Goal: Task Accomplishment & Management: Manage account settings

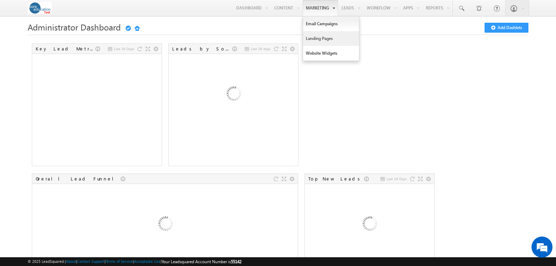
click at [310, 39] on link "Landing Pages" at bounding box center [331, 38] width 56 height 15
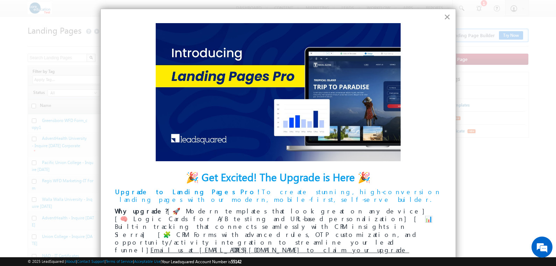
click at [449, 18] on button "×" at bounding box center [447, 16] width 7 height 11
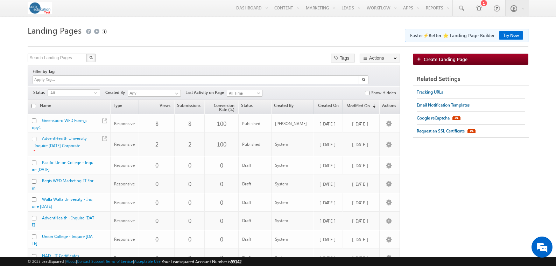
click at [13, 177] on body "Menu Jonathan Santiago jsant iago- test@ core." at bounding box center [278, 213] width 556 height 426
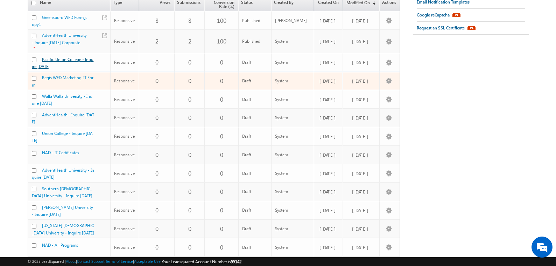
scroll to position [133, 0]
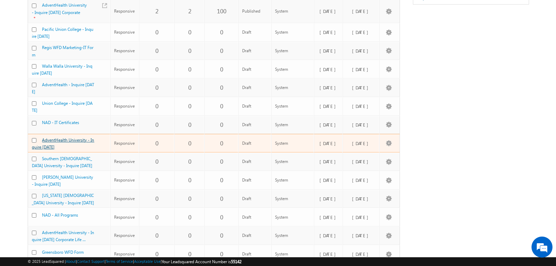
click at [75, 137] on link "AdventHealth University - Inquire Today" at bounding box center [63, 143] width 62 height 12
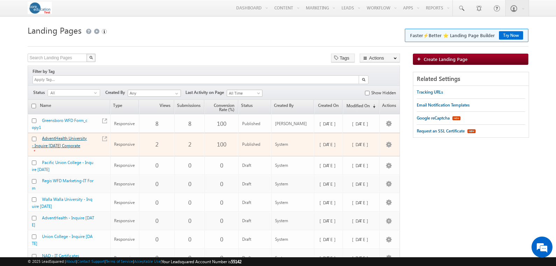
click at [69, 135] on link "AdventHealth University - Inquire [DATE] Corporate" at bounding box center [59, 141] width 55 height 12
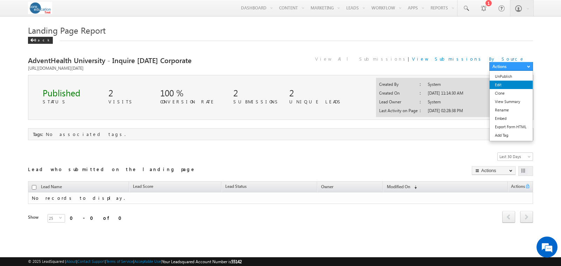
click at [508, 80] on link "Edit" at bounding box center [511, 84] width 43 height 8
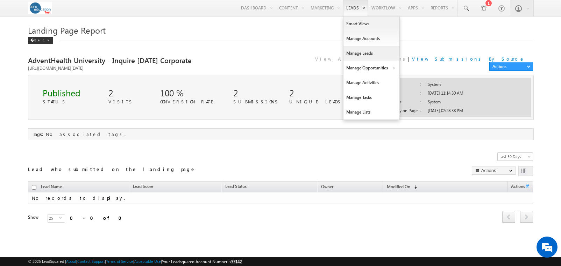
click at [351, 49] on link "Manage Leads" at bounding box center [372, 53] width 56 height 15
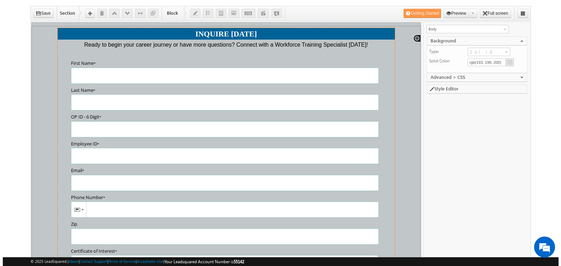
scroll to position [57, 0]
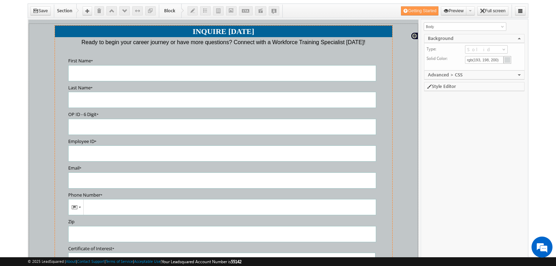
click at [301, 50] on div "INQUIRE [DATE] Ready to begin your career journey or have more questions? Conne…" at bounding box center [223, 179] width 337 height 308
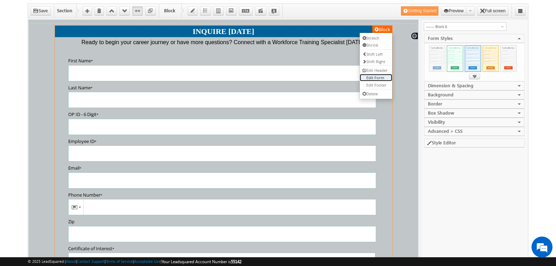
click at [372, 75] on link "Edit Form" at bounding box center [376, 76] width 33 height 7
select select "Open Sans"
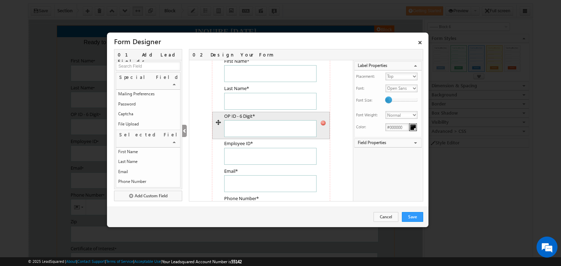
scroll to position [0, 0]
click at [320, 123] on icon at bounding box center [323, 123] width 6 height 6
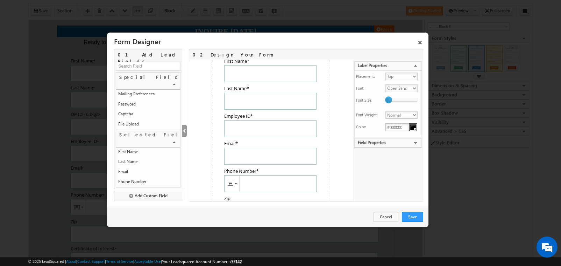
click at [0, 0] on icon at bounding box center [0, 0] width 0 height 0
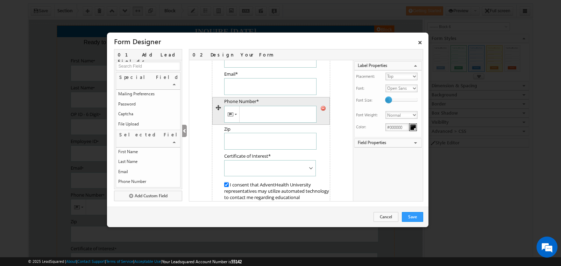
scroll to position [54, 0]
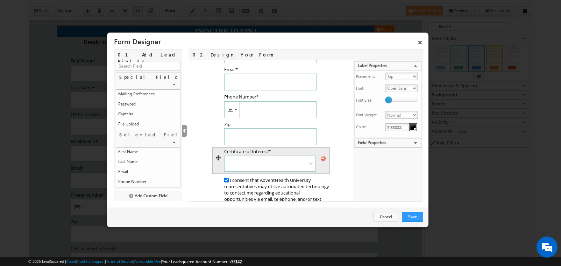
click at [306, 160] on div at bounding box center [271, 158] width 117 height 6
type input "AdventHealth Program of Interest"
type input "Certificate of Interest"
checkbox input "true"
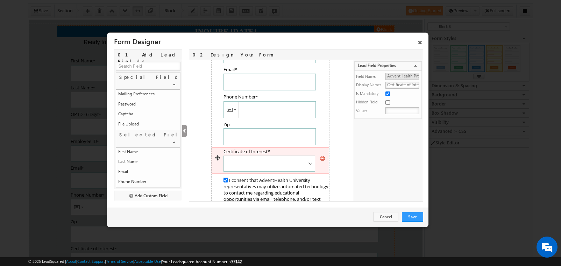
click at [306, 160] on div at bounding box center [270, 158] width 117 height 6
checkbox input "false"
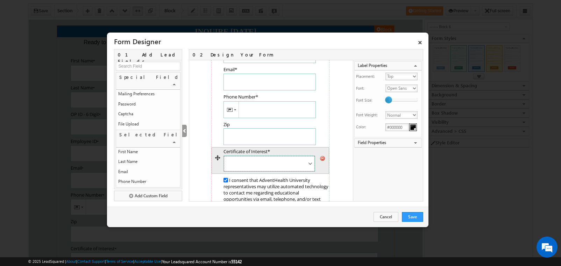
click at [309, 163] on select "Biomedical Equipment Technician Clinical Medical Assistant Digital Marketing Sp…" at bounding box center [270, 163] width 92 height 16
type input "AdventHealth Program of Interest"
type input "Certificate of Interest"
checkbox input "true"
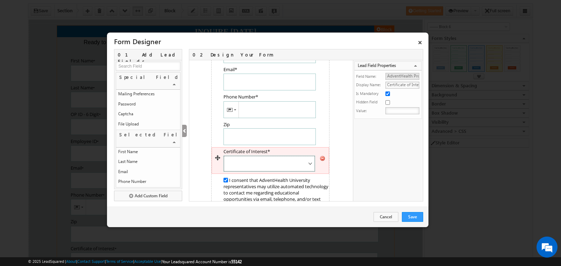
click at [224, 155] on select "Biomedical Equipment Technician Clinical Medical Assistant Digital Marketing Sp…" at bounding box center [270, 163] width 92 height 16
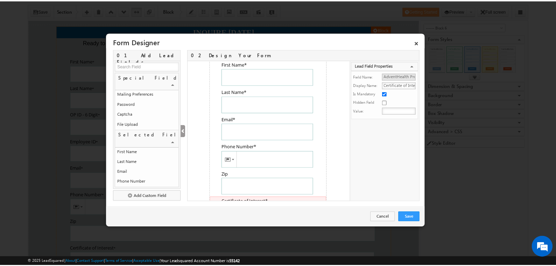
scroll to position [0, 0]
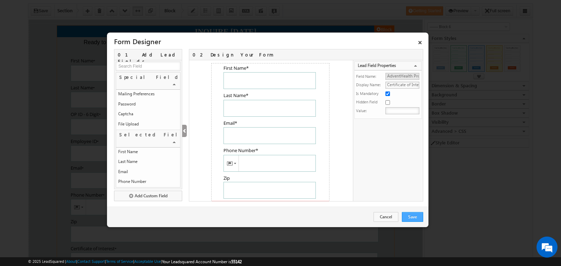
click at [408, 219] on link "Save" at bounding box center [412, 217] width 21 height 10
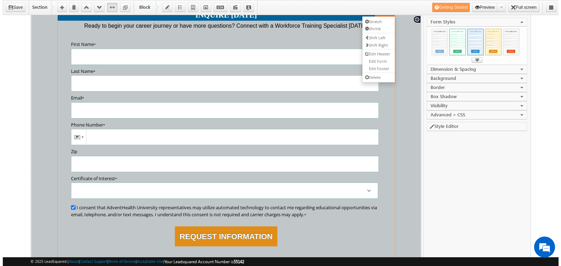
scroll to position [202, 0]
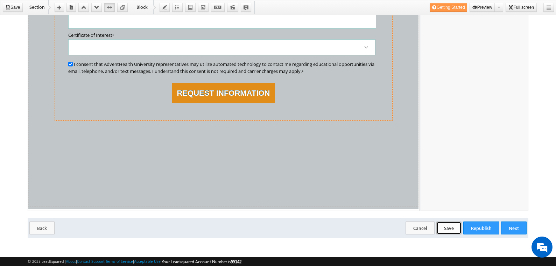
click at [456, 225] on button "Save" at bounding box center [448, 227] width 25 height 13
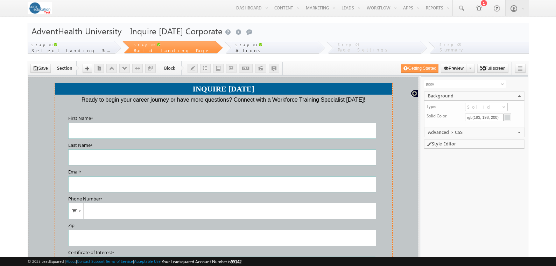
scroll to position [202, 0]
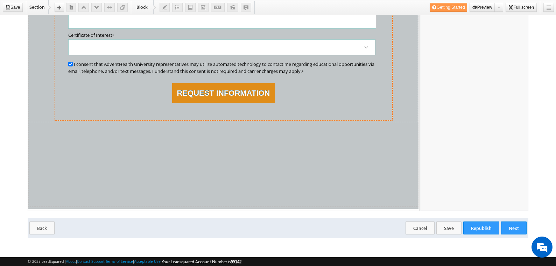
click at [324, 73] on label "I consent that AdventHealth University representatives may utilize automated te…" at bounding box center [223, 68] width 310 height 14
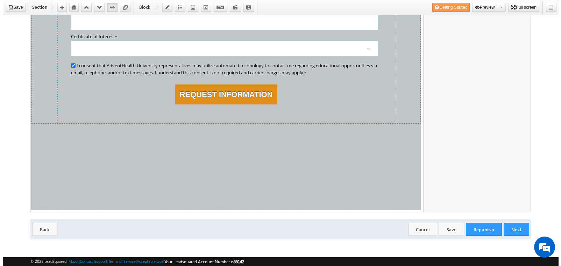
scroll to position [199, 0]
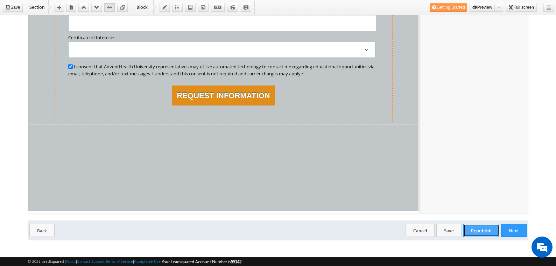
click at [482, 224] on button "Republish" at bounding box center [481, 230] width 36 height 13
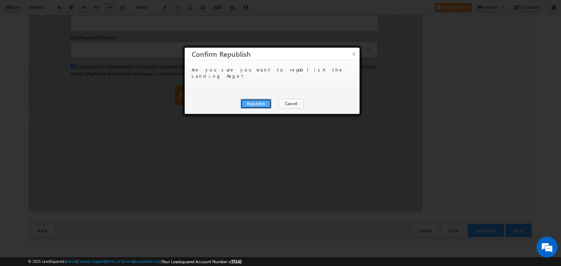
click at [248, 103] on button "Republish" at bounding box center [256, 104] width 31 height 10
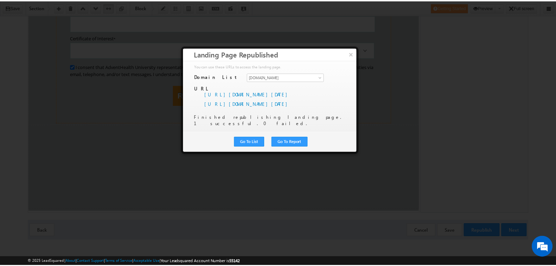
scroll to position [0, 0]
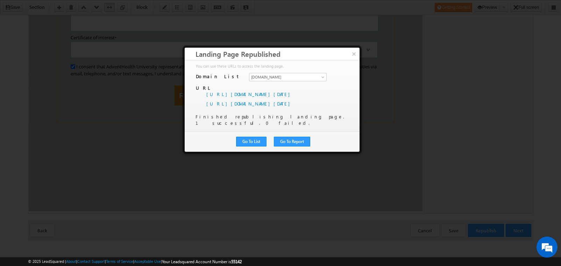
drag, startPoint x: 354, startPoint y: 58, endPoint x: 366, endPoint y: 77, distance: 22.6
click at [372, 83] on body "Menu Jonathan Santiago jsant iago- test@ core. edu" at bounding box center [280, 26] width 561 height 450
click at [356, 53] on button "×" at bounding box center [354, 54] width 12 height 12
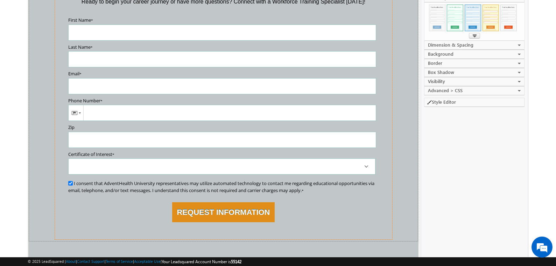
scroll to position [54, 0]
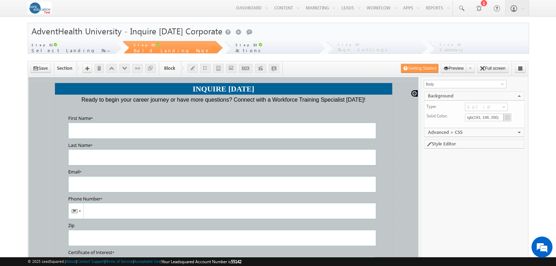
click at [254, 49] on div "Step 03 Actions" at bounding box center [274, 47] width 85 height 13
drag, startPoint x: 301, startPoint y: 51, endPoint x: 304, endPoint y: 57, distance: 6.1
click at [301, 51] on div "Step 03 Actions" at bounding box center [274, 47] width 85 height 13
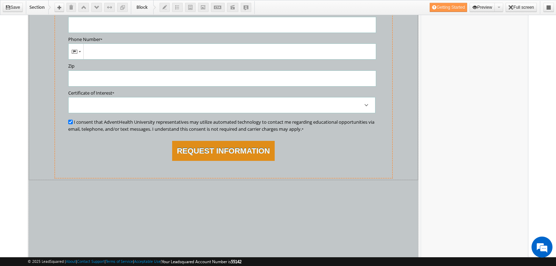
scroll to position [202, 0]
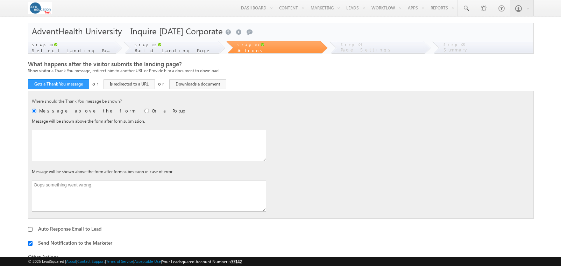
type textarea "Thank you for your interest in AdventHealth University."
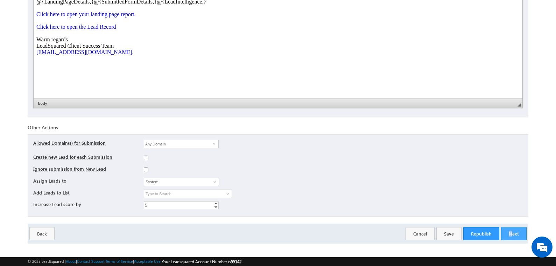
scroll to position [382, 0]
click at [511, 233] on button "Next" at bounding box center [514, 233] width 26 height 13
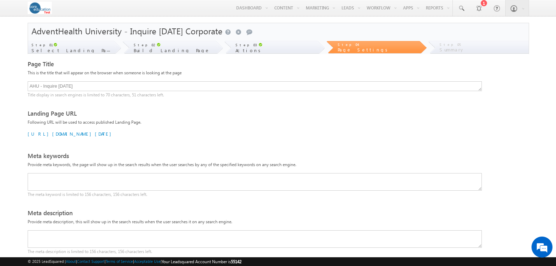
scroll to position [193, 0]
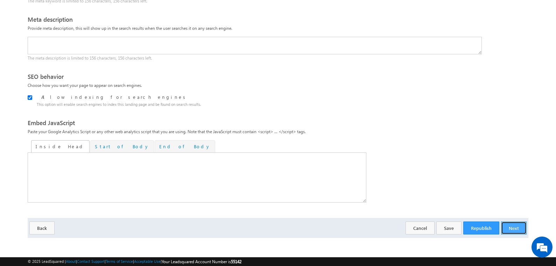
click at [515, 227] on button "Next" at bounding box center [514, 227] width 26 height 13
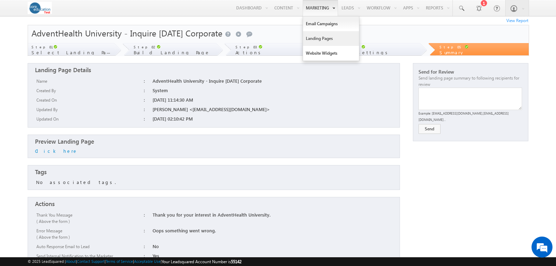
click at [309, 37] on link "Landing Pages" at bounding box center [331, 38] width 56 height 15
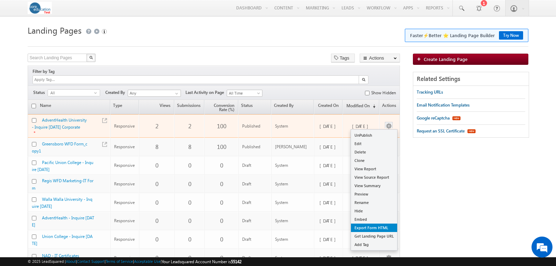
click at [382, 223] on link "Export Form HTML" at bounding box center [374, 227] width 46 height 8
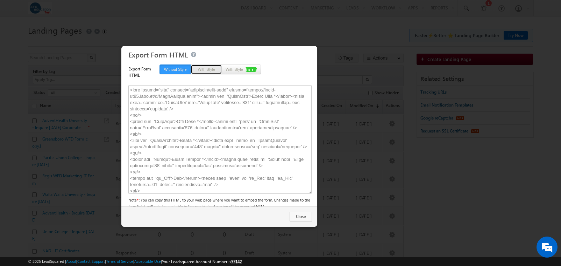
click at [196, 70] on button "With Style" at bounding box center [206, 69] width 31 height 10
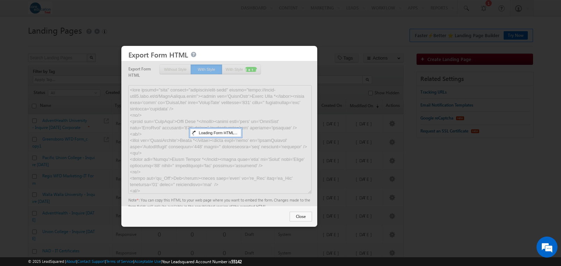
type textarea "<!-- Fonts --> <link id="lnkWebFonts" rel="stylesheet" type="text/css" href="ht…"
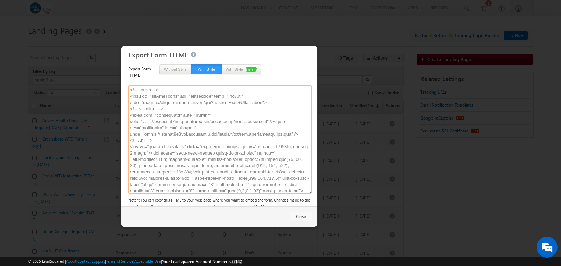
click at [227, 98] on textarea at bounding box center [219, 139] width 183 height 108
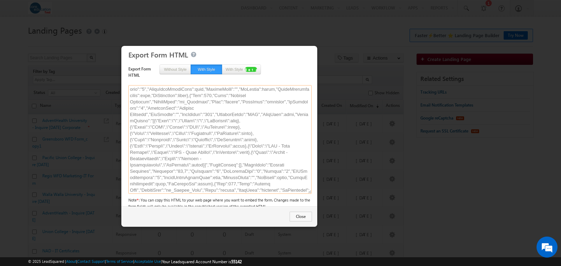
scroll to position [2880, 0]
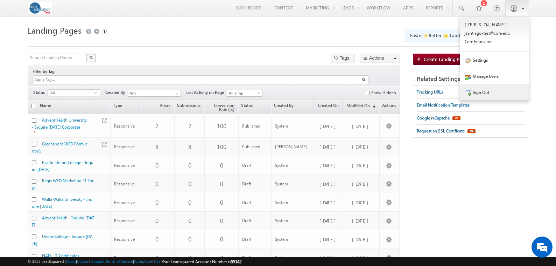
click at [487, 96] on link "Sign Out" at bounding box center [494, 92] width 69 height 16
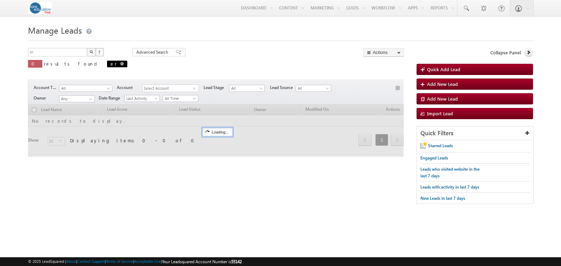
click at [107, 63] on span "er" at bounding box center [117, 64] width 20 height 7
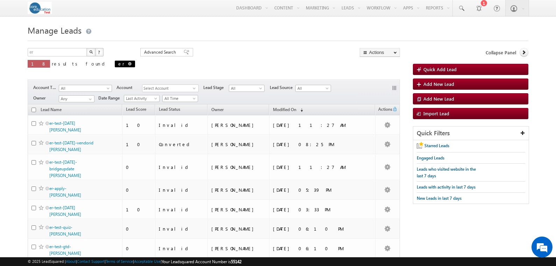
click at [128, 63] on span at bounding box center [129, 63] width 3 height 3
type input "Search Leads"
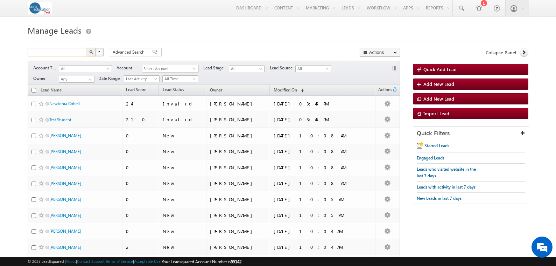
click at [77, 51] on input "text" at bounding box center [58, 52] width 60 height 8
type input "[PERSON_NAME]"
click at [86, 48] on button "button" at bounding box center [90, 52] width 9 height 8
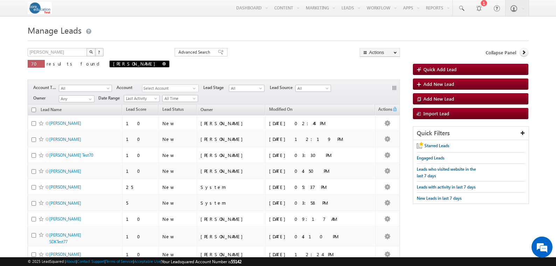
click at [162, 63] on span at bounding box center [163, 63] width 3 height 3
type input "Search Leads"
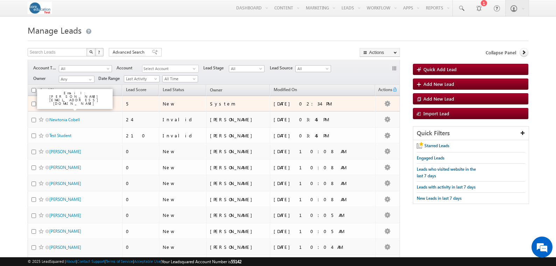
click at [70, 103] on link "[PERSON_NAME]" at bounding box center [65, 103] width 32 height 5
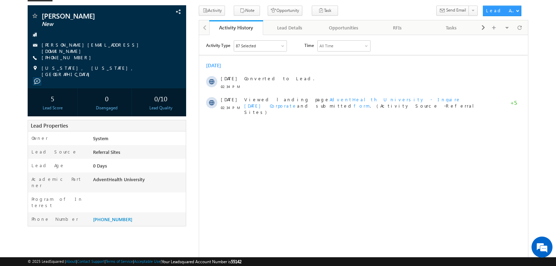
scroll to position [42, 0]
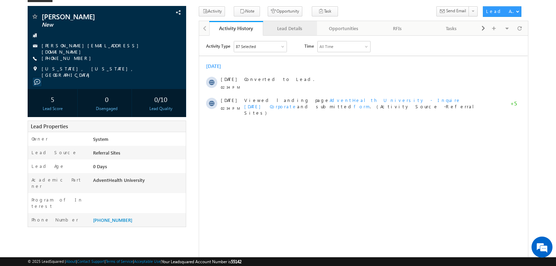
click at [292, 25] on div "Lead Details" at bounding box center [290, 28] width 42 height 8
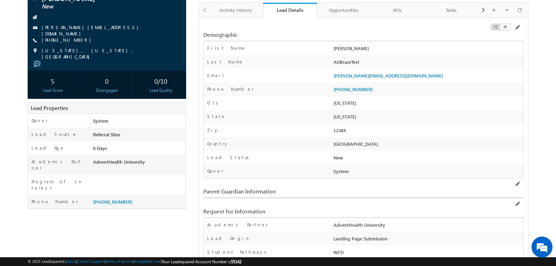
scroll to position [0, 0]
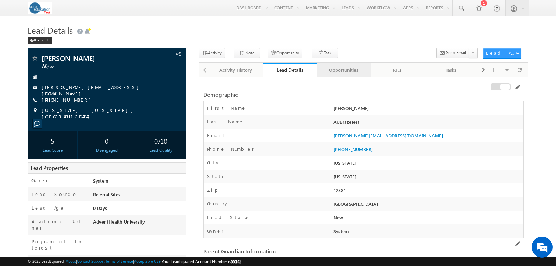
click at [345, 66] on div "Opportunities" at bounding box center [344, 70] width 42 height 8
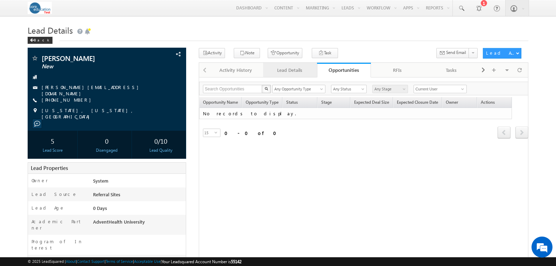
click at [284, 72] on div "Lead Details" at bounding box center [290, 70] width 42 height 8
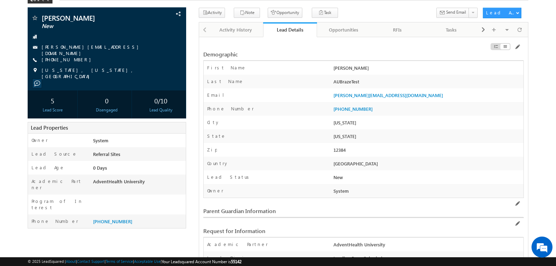
scroll to position [41, 0]
